Goal: Task Accomplishment & Management: Use online tool/utility

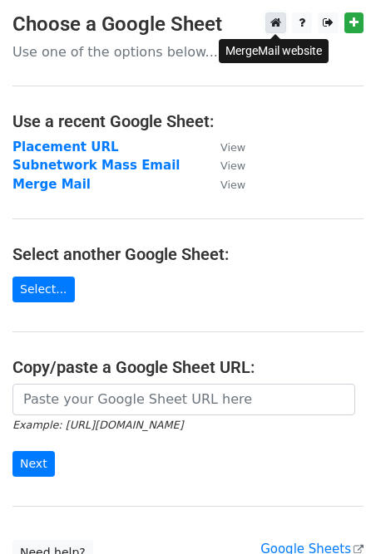
click at [272, 22] on icon at bounding box center [275, 23] width 11 height 12
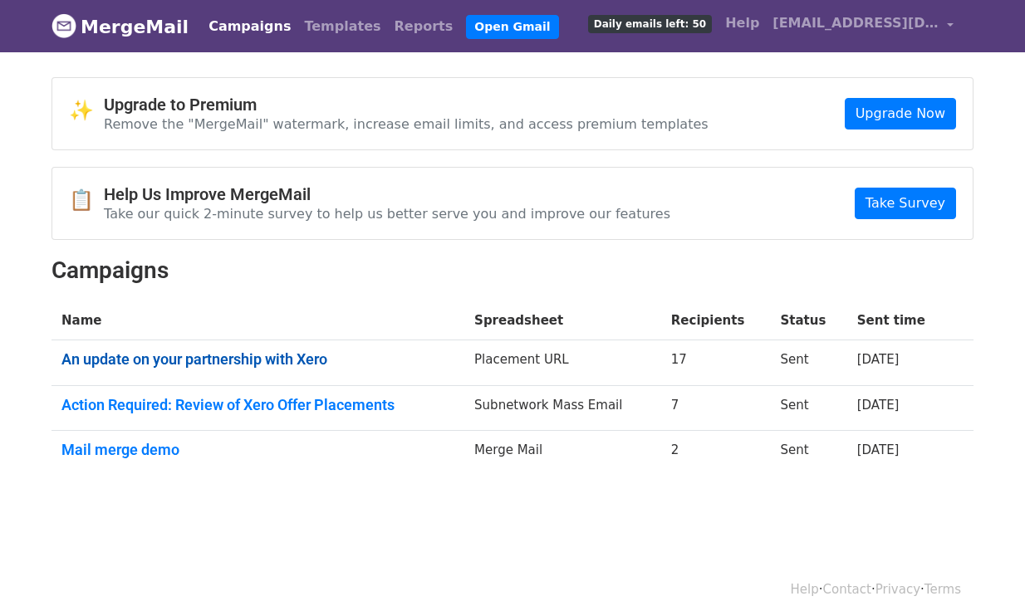
click at [251, 356] on link "An update on your partnership with Xero" at bounding box center [257, 360] width 393 height 18
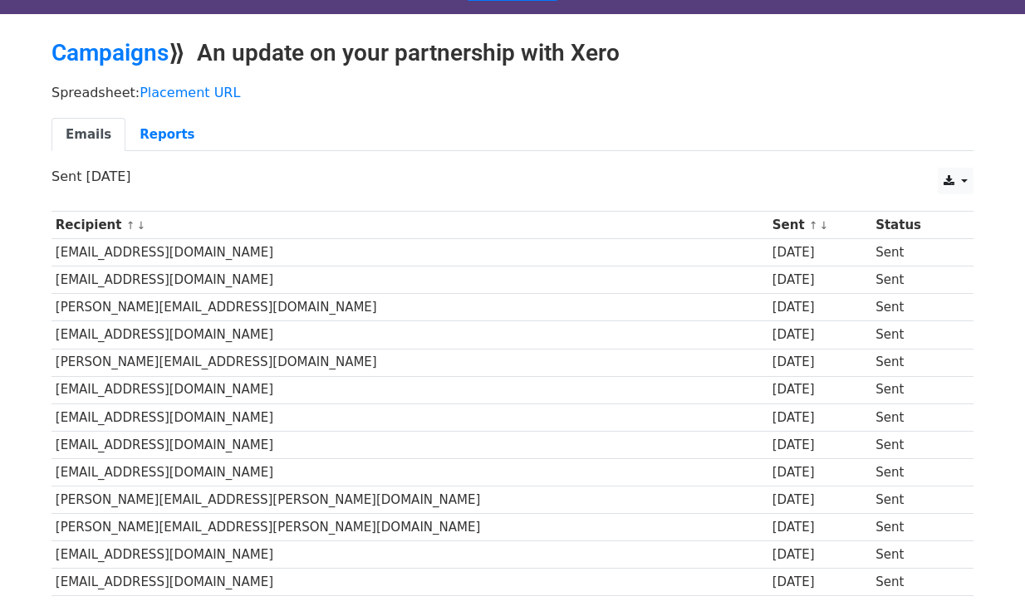
scroll to position [39, 0]
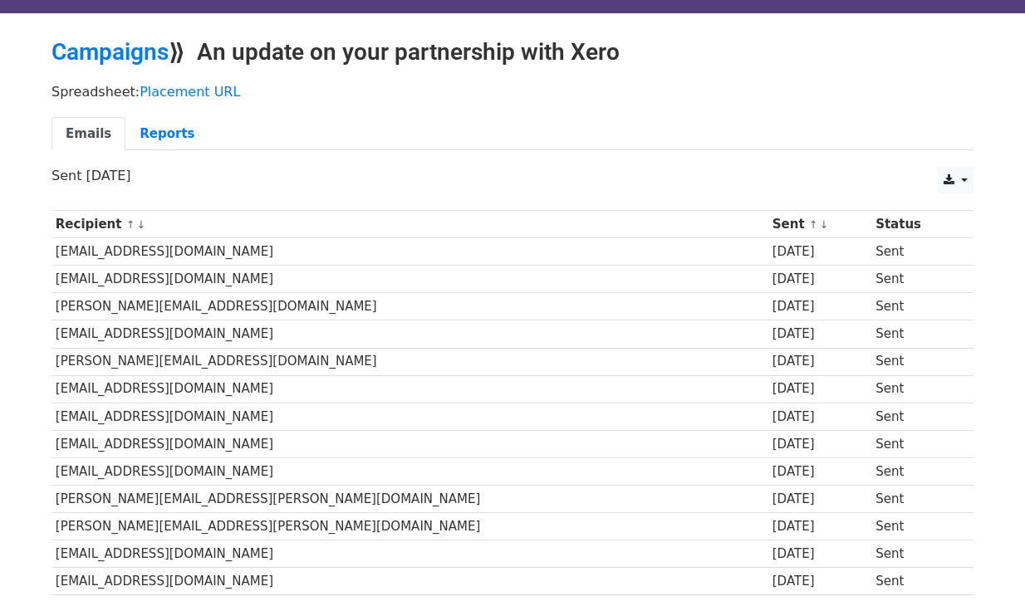
click at [146, 253] on td "suraj.j@invsol.co.uk" at bounding box center [410, 251] width 717 height 27
copy tr "suraj.j@invsol.co.uk"
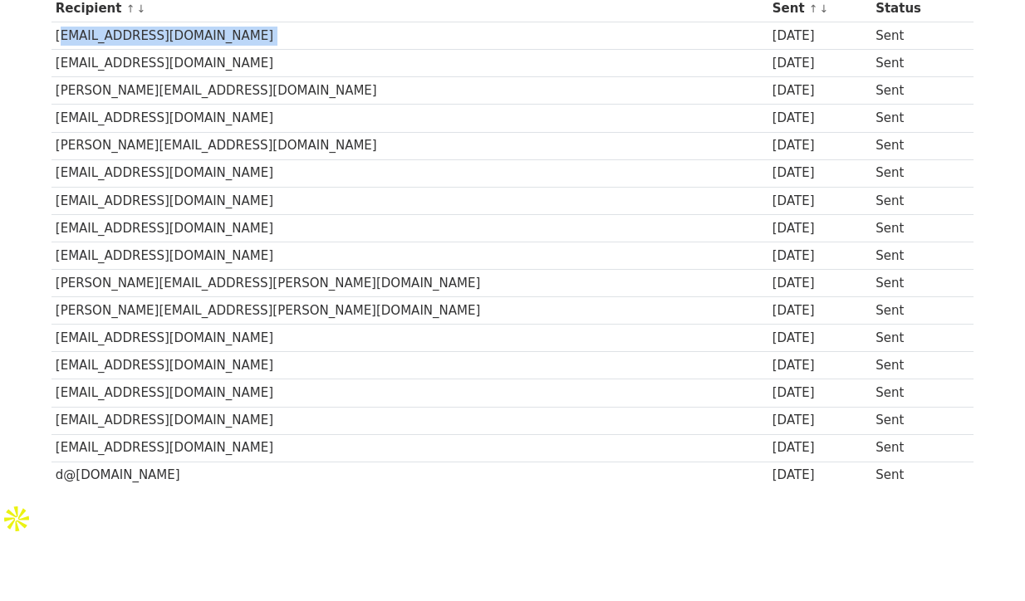
scroll to position [257, 0]
